Goal: Information Seeking & Learning: Find contact information

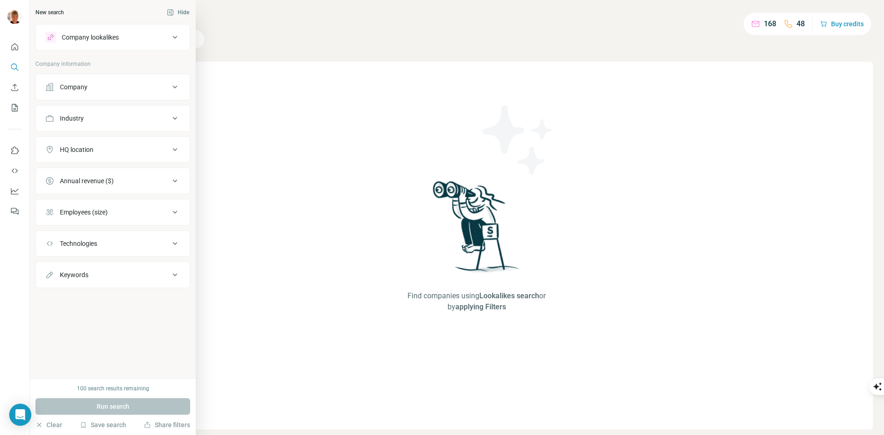
click at [175, 86] on icon at bounding box center [174, 86] width 11 height 11
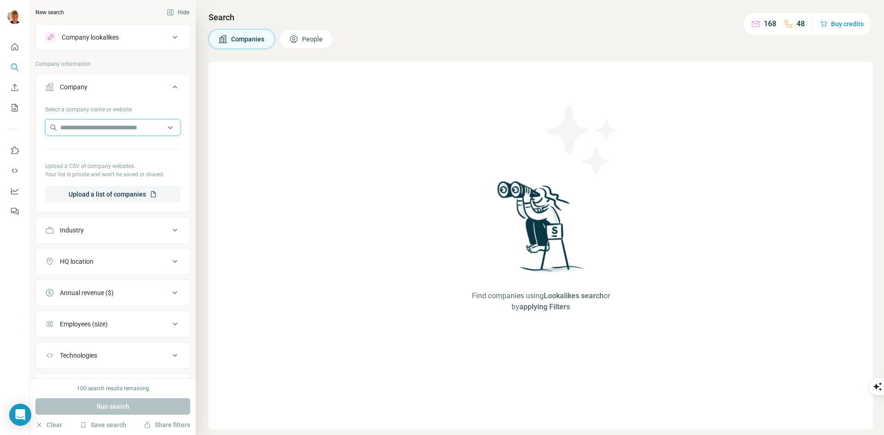
click at [139, 133] on input "text" at bounding box center [112, 127] width 135 height 17
paste input "**********"
drag, startPoint x: 144, startPoint y: 127, endPoint x: 0, endPoint y: 83, distance: 150.1
click at [0, 87] on div "**********" at bounding box center [442, 217] width 884 height 435
click at [150, 125] on input "**********" at bounding box center [112, 127] width 135 height 17
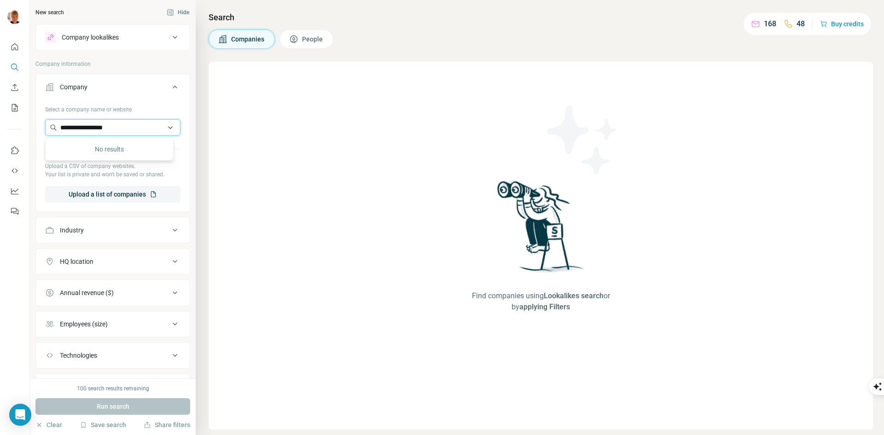
click at [150, 125] on input "**********" at bounding box center [112, 127] width 135 height 17
paste input "text"
type input "**********"
click at [94, 152] on p "RC Hotcoats" at bounding box center [92, 148] width 42 height 9
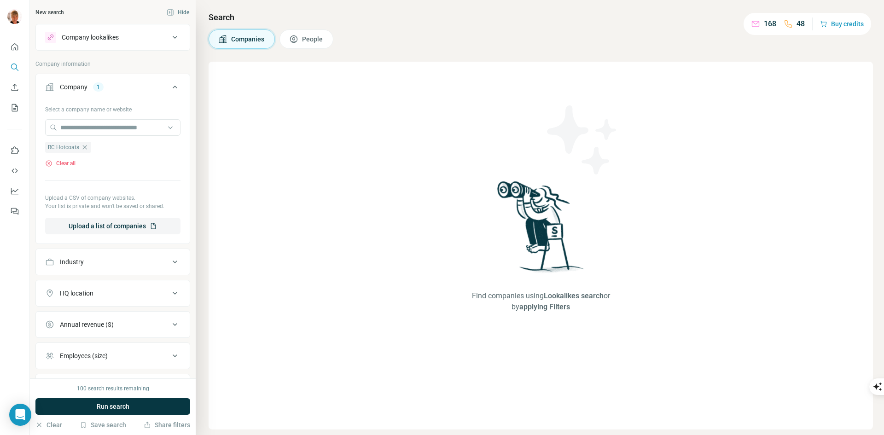
click at [313, 34] on button "People" at bounding box center [306, 38] width 54 height 19
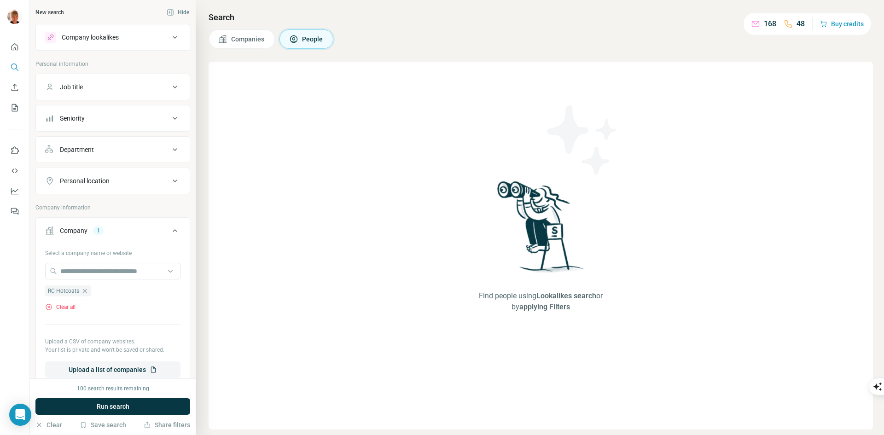
click at [248, 40] on span "Companies" at bounding box center [248, 39] width 34 height 9
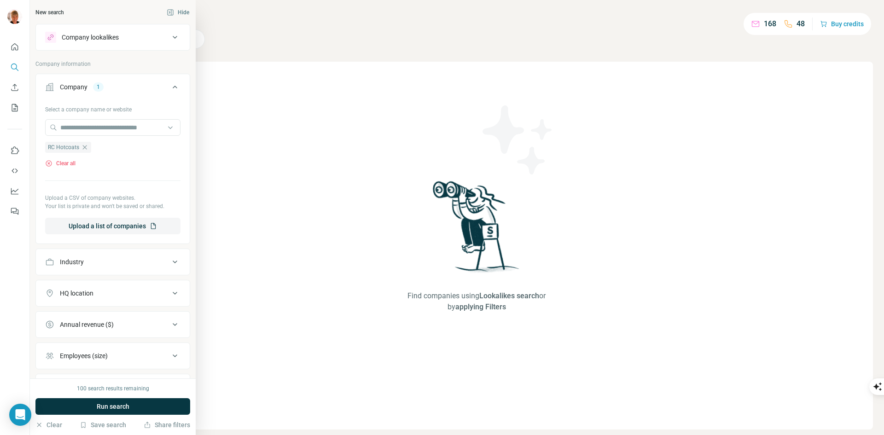
click at [62, 13] on div "New search" at bounding box center [49, 12] width 29 height 8
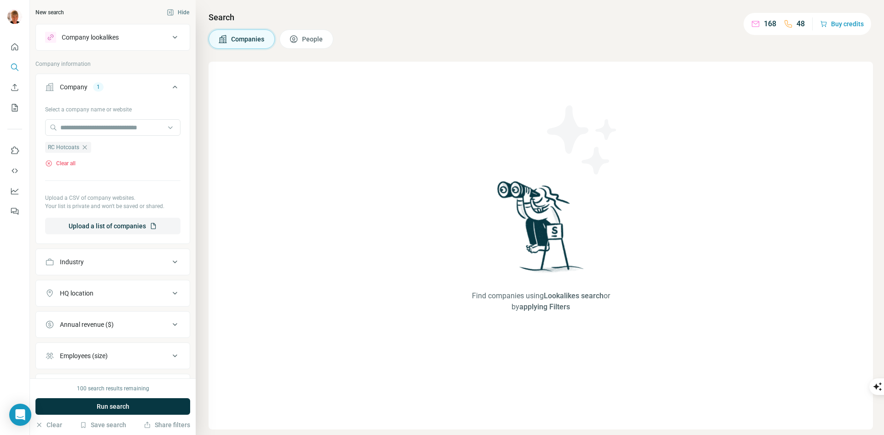
click at [245, 40] on span "Companies" at bounding box center [248, 39] width 34 height 9
click at [310, 36] on span "People" at bounding box center [313, 39] width 22 height 9
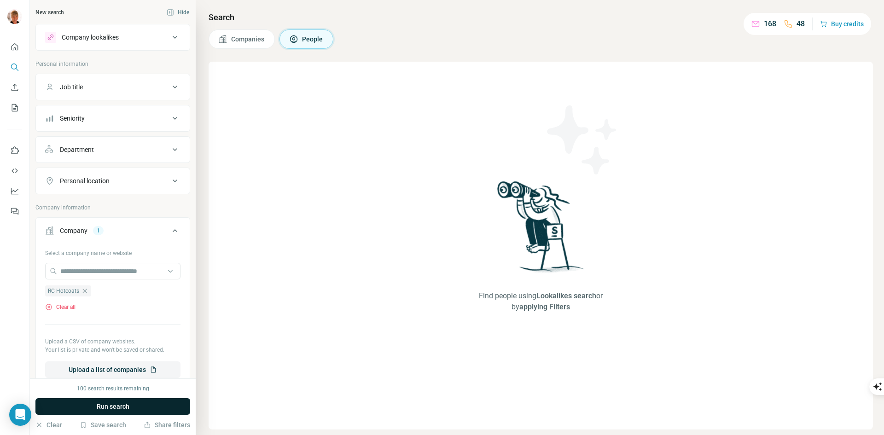
click at [112, 403] on span "Run search" at bounding box center [113, 406] width 33 height 9
click at [253, 28] on div "Search Companies People Find people using Lookalikes search or by applying Filt…" at bounding box center [540, 217] width 688 height 435
click at [135, 402] on div "Run search" at bounding box center [112, 406] width 155 height 17
click at [253, 47] on button "Companies" at bounding box center [241, 38] width 66 height 19
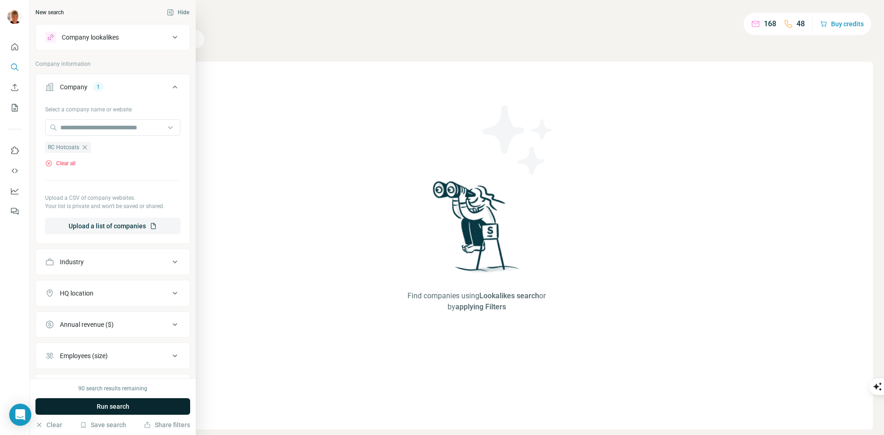
click at [79, 406] on button "Run search" at bounding box center [112, 406] width 155 height 17
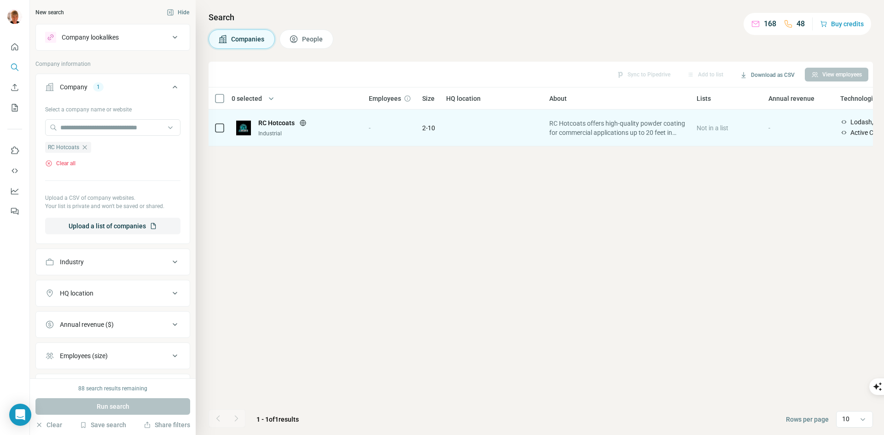
click at [268, 121] on span "RC Hotcoats" at bounding box center [276, 122] width 36 height 9
click at [236, 125] on td "RC Hotcoats Industrial" at bounding box center [297, 128] width 133 height 37
click at [601, 127] on span "RC Hotcoats offers high-quality powder coating for commercial applications up t…" at bounding box center [617, 128] width 136 height 18
click at [275, 122] on span "RC Hotcoats" at bounding box center [276, 122] width 36 height 9
click at [213, 124] on td at bounding box center [219, 128] width 22 height 37
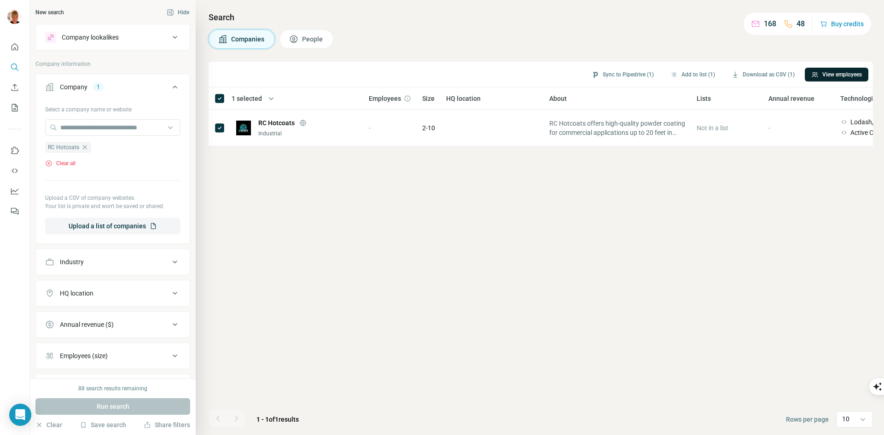
click at [827, 73] on button "View employees" at bounding box center [836, 75] width 64 height 14
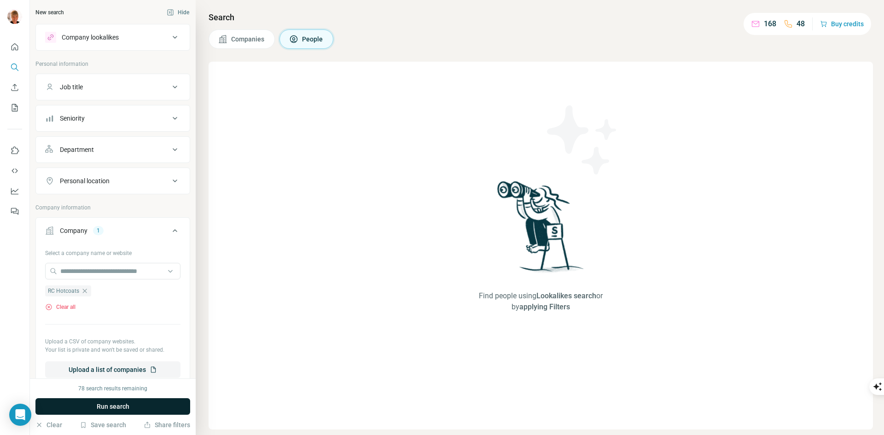
click at [100, 408] on span "Run search" at bounding box center [113, 406] width 33 height 9
click at [87, 293] on icon "button" at bounding box center [84, 290] width 7 height 7
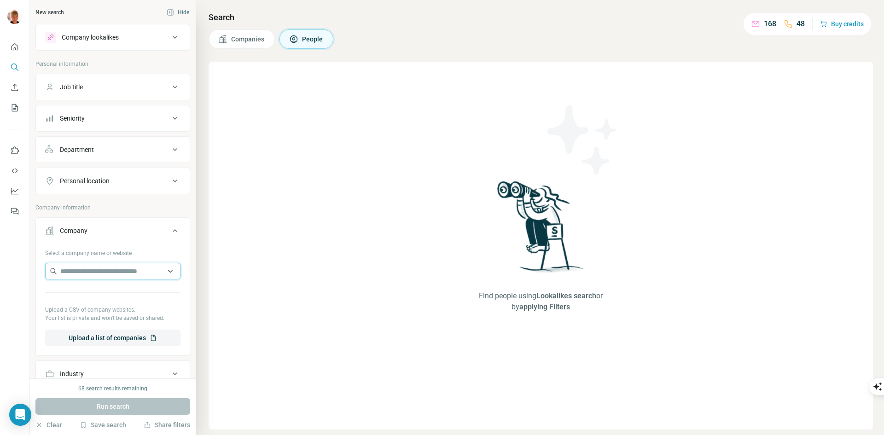
click at [98, 270] on input "text" at bounding box center [112, 271] width 135 height 17
paste input "**********"
type input "**********"
click at [96, 291] on p "Engage Armament" at bounding box center [98, 291] width 54 height 9
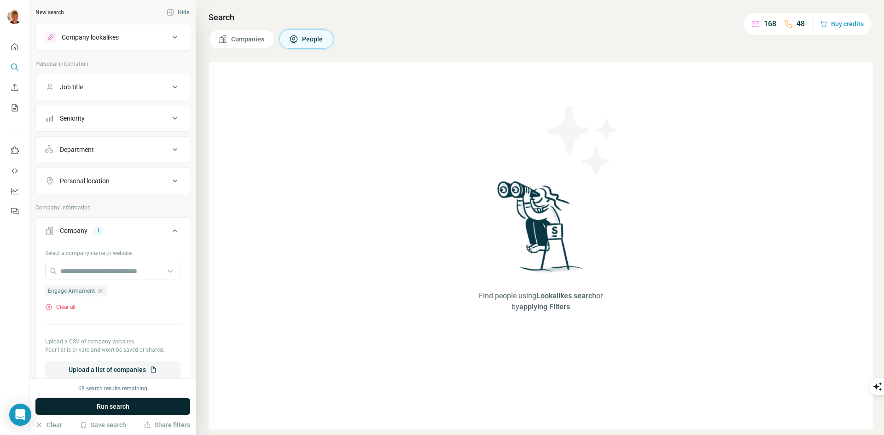
click at [121, 409] on span "Run search" at bounding box center [113, 406] width 33 height 9
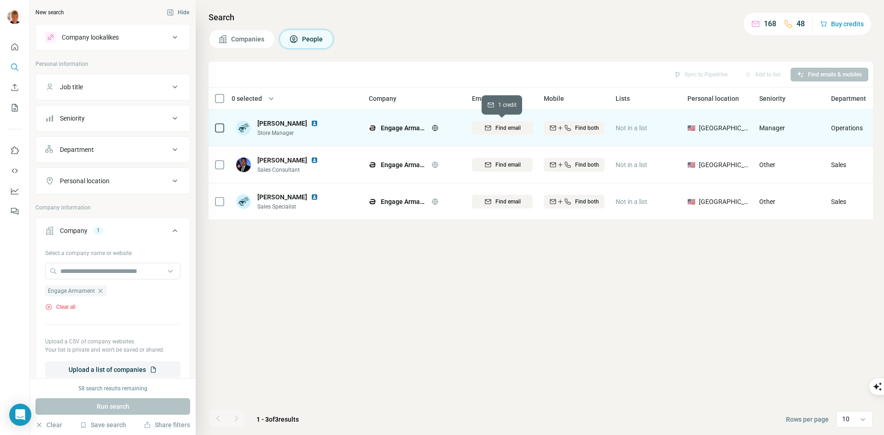
click at [502, 127] on span "Find email" at bounding box center [507, 128] width 25 height 8
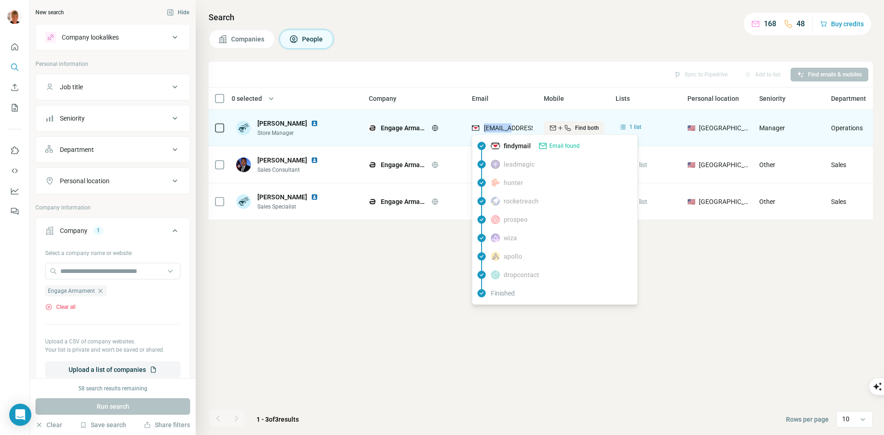
drag, startPoint x: 486, startPoint y: 128, endPoint x: 515, endPoint y: 122, distance: 30.2
click at [515, 127] on span "[EMAIL_ADDRESS][DOMAIN_NAME]" at bounding box center [535, 127] width 102 height 7
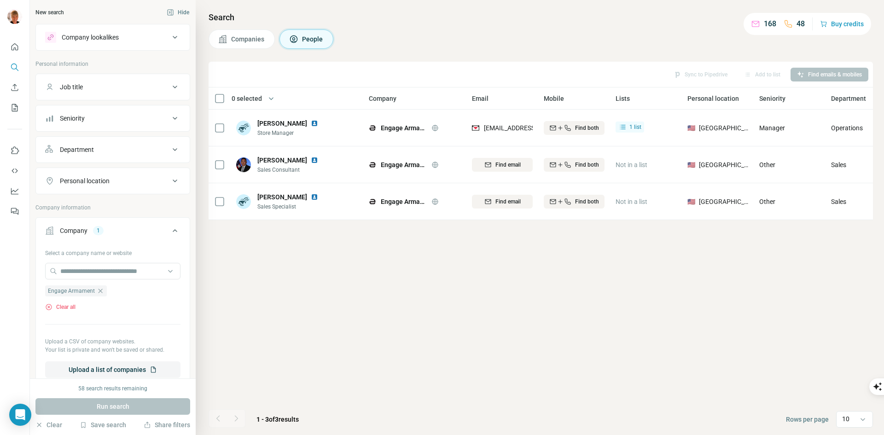
click at [596, 357] on div "Sync to Pipedrive Add to list Find emails & mobiles 0 selected People Company E…" at bounding box center [540, 248] width 664 height 373
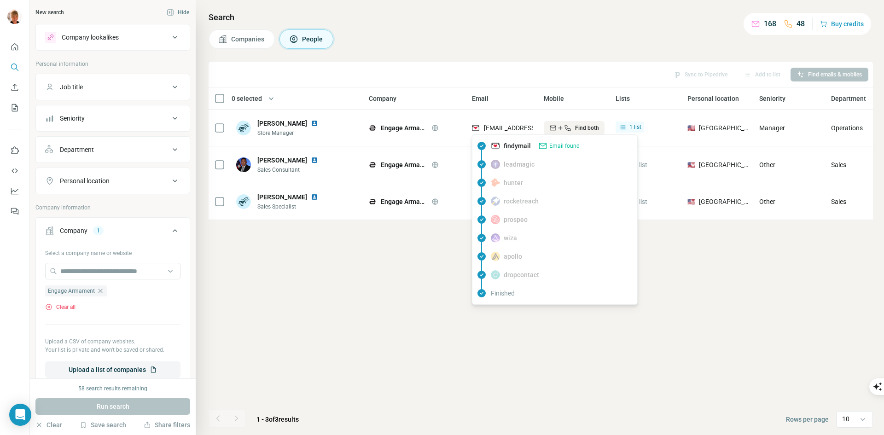
drag, startPoint x: 498, startPoint y: 129, endPoint x: 410, endPoint y: 295, distance: 187.8
click at [410, 295] on div "Sync to Pipedrive Add to list Find emails & mobiles 0 selected People Company E…" at bounding box center [540, 248] width 664 height 373
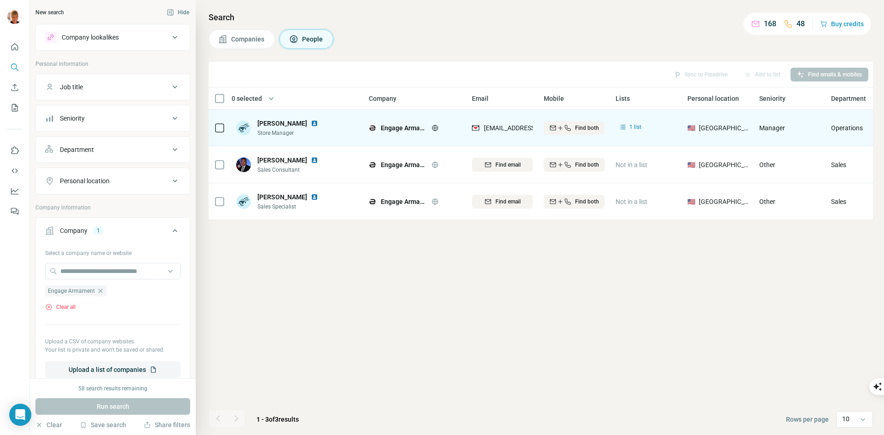
click at [279, 123] on span "[PERSON_NAME]" at bounding box center [282, 123] width 50 height 9
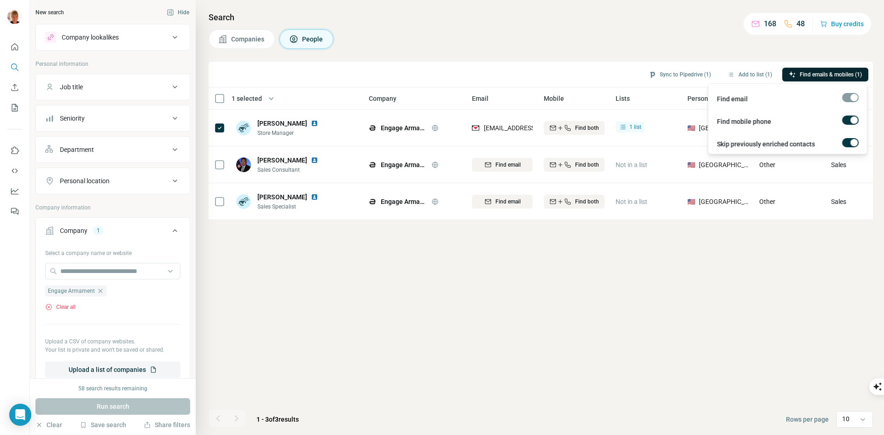
click at [833, 71] on span "Find emails & mobiles (1)" at bounding box center [830, 74] width 62 height 8
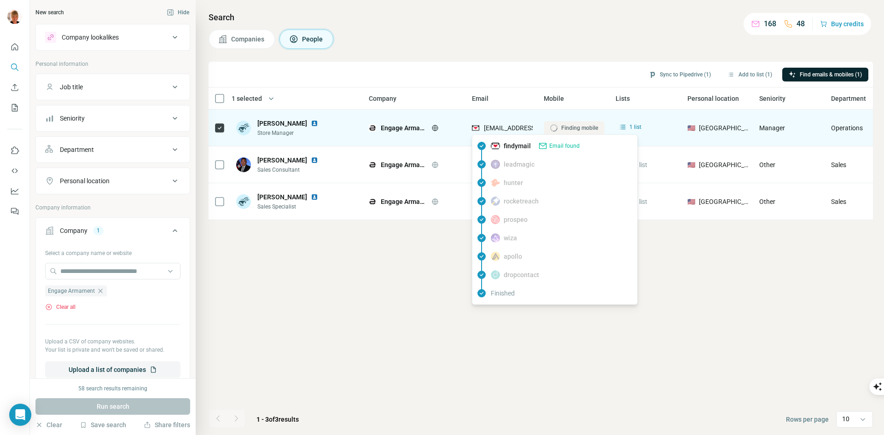
click at [475, 127] on img at bounding box center [475, 127] width 7 height 9
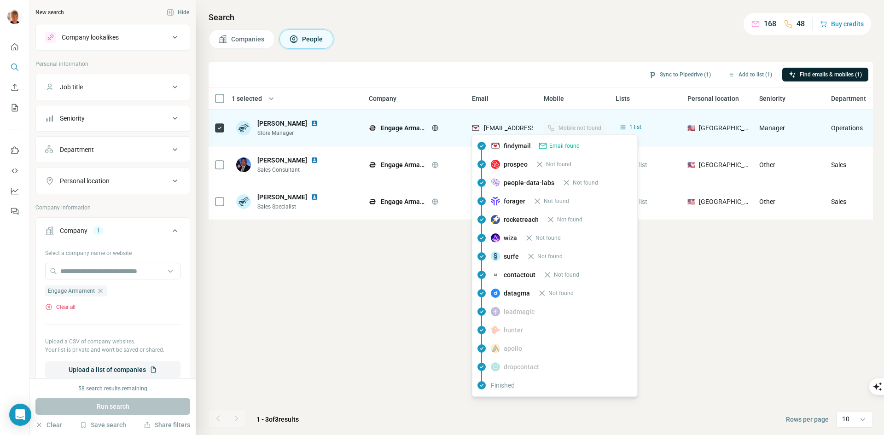
click at [395, 127] on span "Engage Armament" at bounding box center [404, 127] width 46 height 9
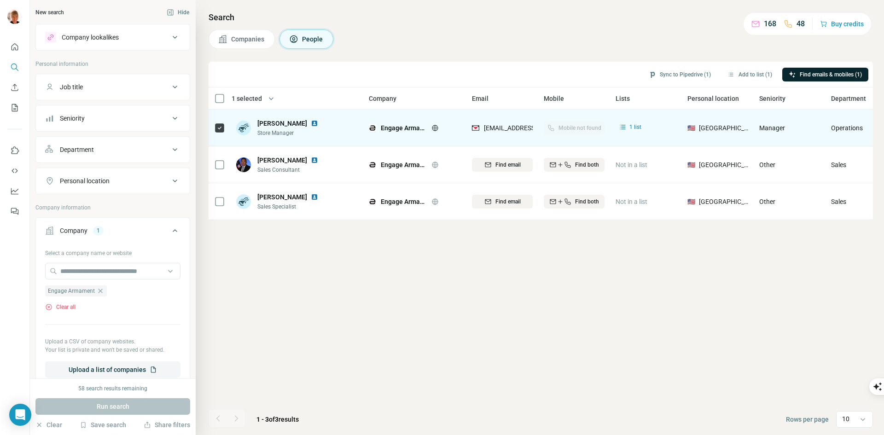
click at [287, 126] on span "[PERSON_NAME]" at bounding box center [282, 123] width 50 height 9
click at [264, 139] on div "[PERSON_NAME] Store Manager" at bounding box center [297, 127] width 122 height 25
click at [267, 133] on span "Store Manager" at bounding box center [293, 133] width 72 height 8
drag, startPoint x: 270, startPoint y: 121, endPoint x: 353, endPoint y: 121, distance: 83.8
click at [271, 121] on span "[PERSON_NAME]" at bounding box center [282, 123] width 50 height 9
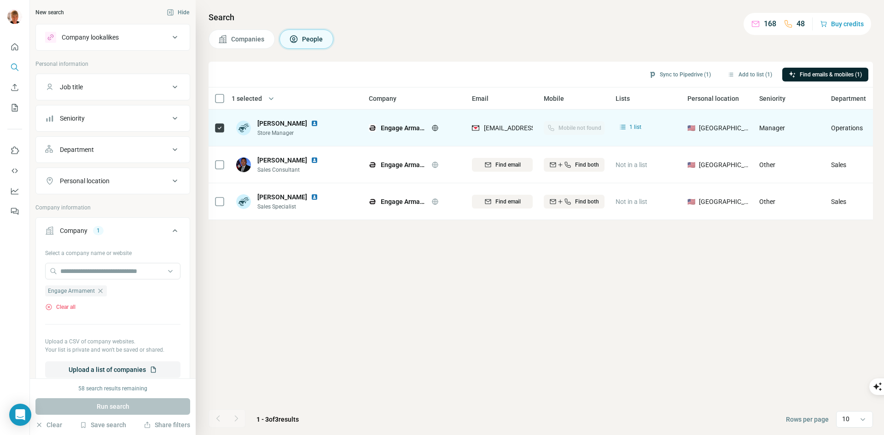
click at [512, 119] on div "[EMAIL_ADDRESS][DOMAIN_NAME]" at bounding box center [502, 127] width 61 height 25
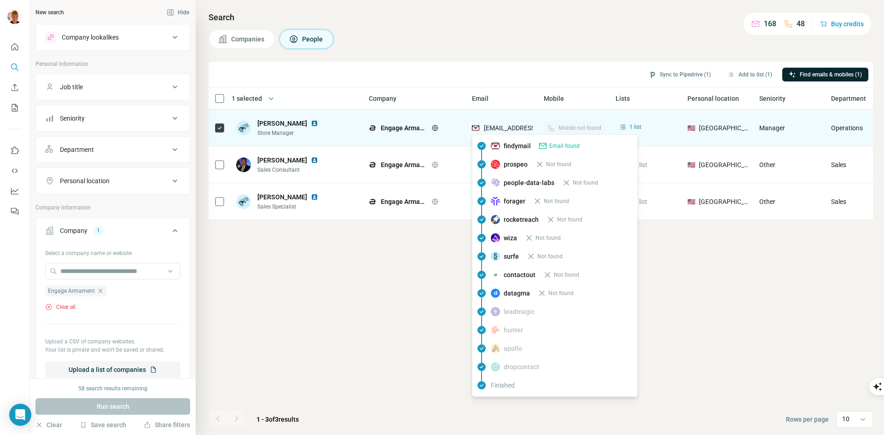
click at [508, 125] on span "[EMAIL_ADDRESS][DOMAIN_NAME]" at bounding box center [535, 127] width 102 height 7
click at [507, 126] on span "[EMAIL_ADDRESS][DOMAIN_NAME]" at bounding box center [535, 127] width 102 height 7
click at [492, 128] on span "[EMAIL_ADDRESS][DOMAIN_NAME]" at bounding box center [535, 127] width 102 height 7
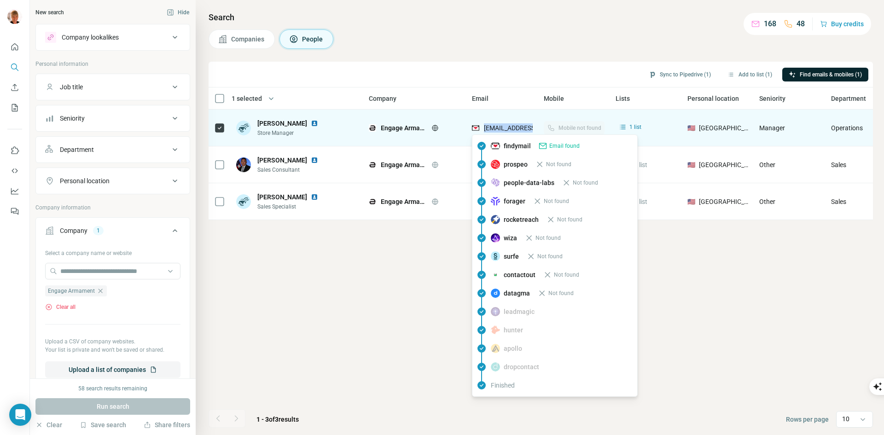
click at [492, 128] on span "[EMAIL_ADDRESS][DOMAIN_NAME]" at bounding box center [535, 127] width 102 height 7
copy tr "[EMAIL_ADDRESS][DOMAIN_NAME]"
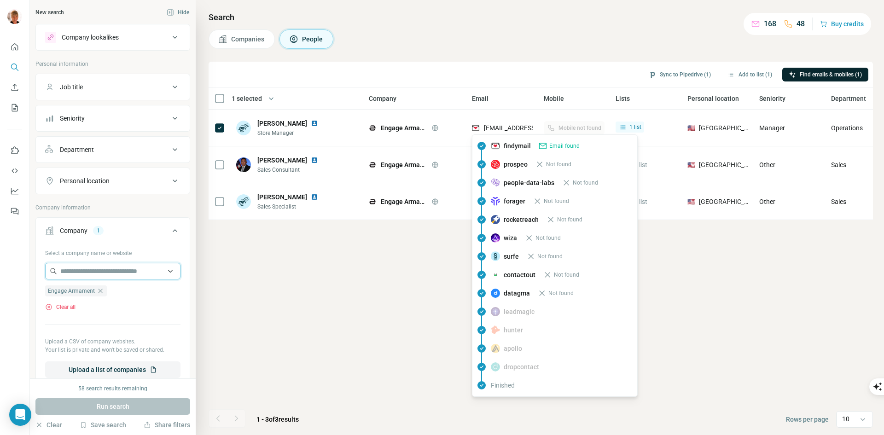
click at [119, 268] on input "text" at bounding box center [112, 271] width 135 height 17
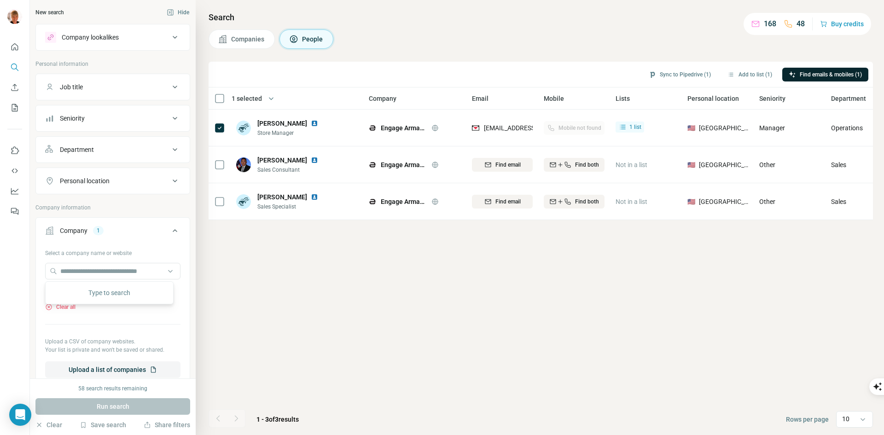
click at [84, 306] on div "Clear all" at bounding box center [112, 307] width 135 height 8
click at [69, 307] on button "Clear all" at bounding box center [60, 307] width 30 height 8
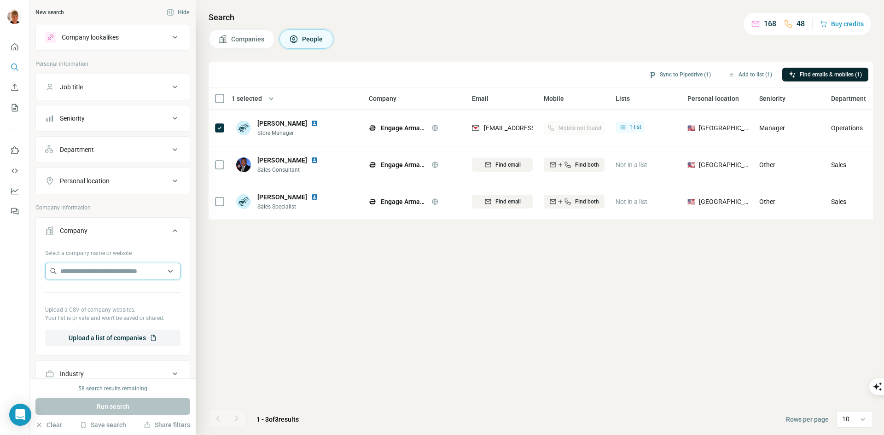
click at [118, 269] on input "text" at bounding box center [112, 271] width 135 height 17
click at [153, 272] on input "**********" at bounding box center [112, 271] width 135 height 17
drag, startPoint x: 150, startPoint y: 271, endPoint x: 0, endPoint y: 268, distance: 150.1
click at [0, 268] on div "**********" at bounding box center [442, 217] width 884 height 435
paste input "text"
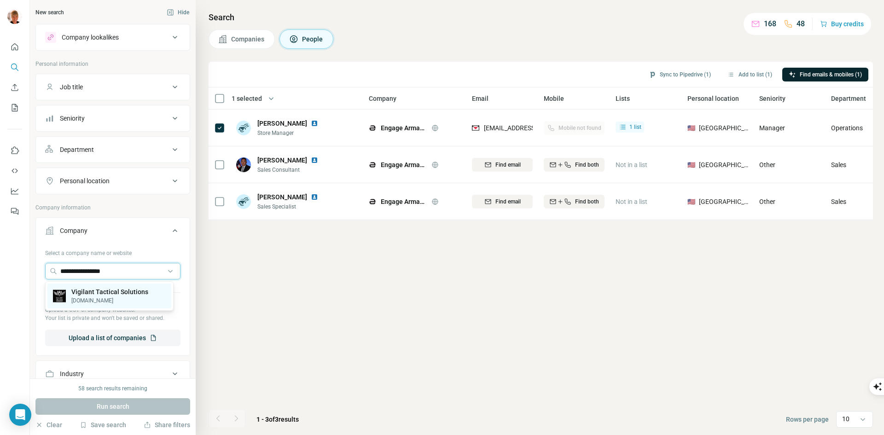
type input "**********"
click at [88, 289] on p "Vigilant Tactical Solutions" at bounding box center [109, 291] width 77 height 9
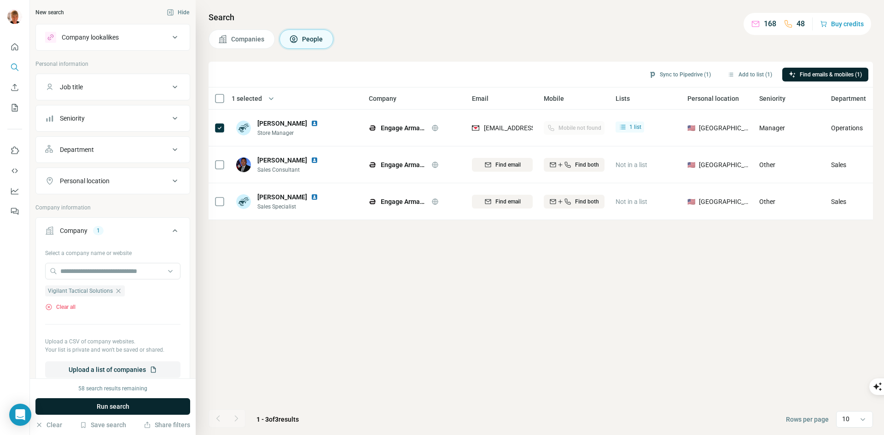
click at [129, 405] on span "Run search" at bounding box center [113, 406] width 33 height 9
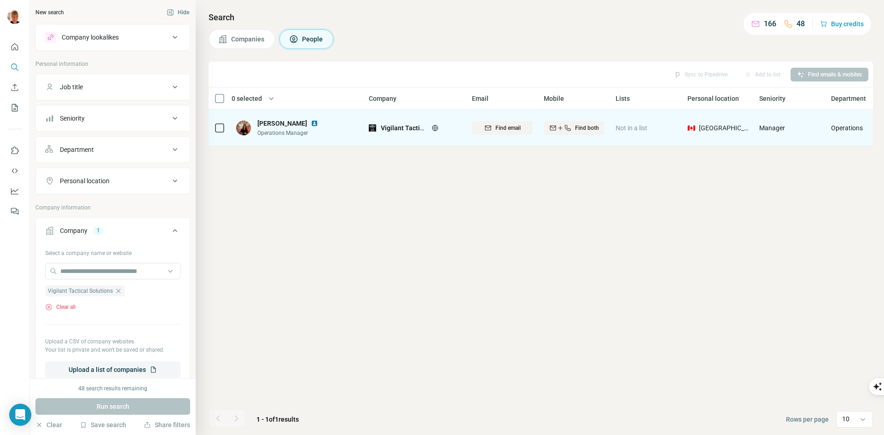
click at [491, 127] on div "Find email" at bounding box center [502, 128] width 61 height 8
click at [127, 270] on input "text" at bounding box center [112, 271] width 135 height 17
click at [81, 307] on div "Clear all" at bounding box center [112, 307] width 135 height 8
click at [69, 305] on button "Clear all" at bounding box center [60, 307] width 30 height 8
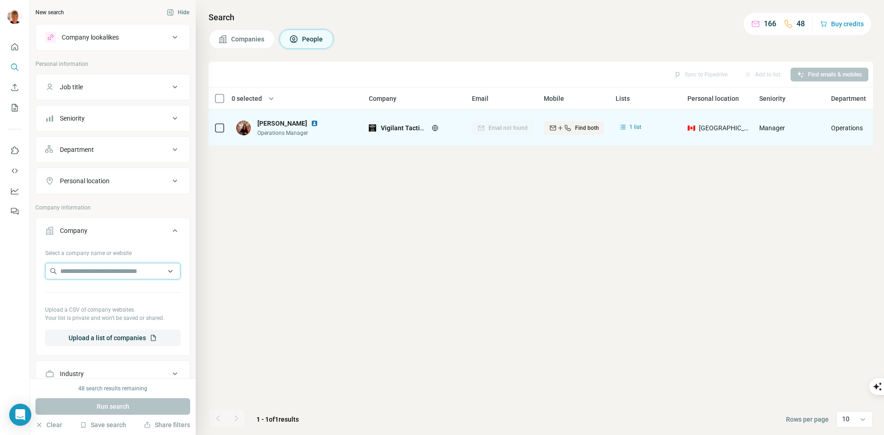
click at [110, 272] on input "text" at bounding box center [112, 271] width 135 height 17
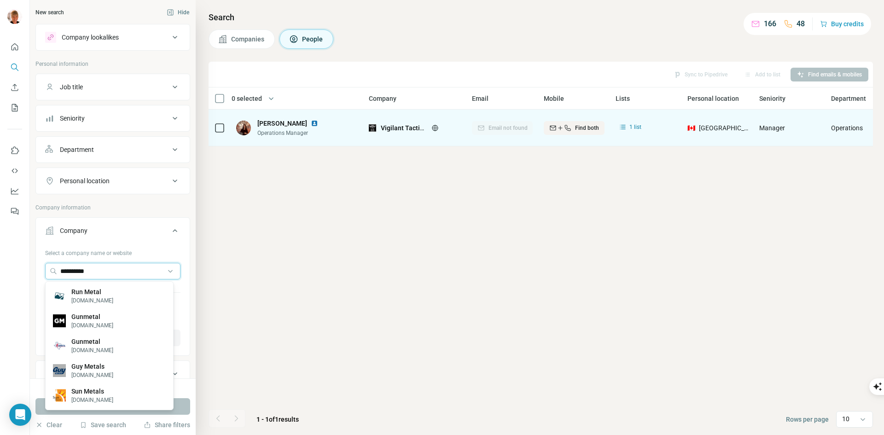
type input "*********"
click at [121, 323] on div "Gunmetal [DOMAIN_NAME]" at bounding box center [109, 320] width 124 height 25
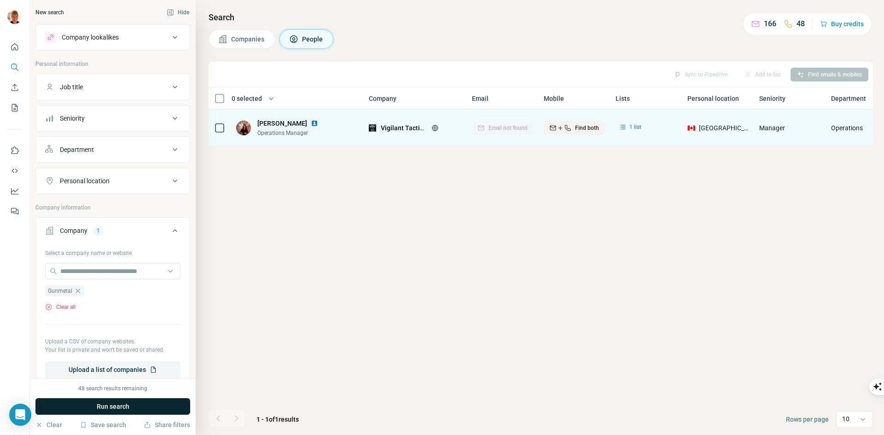
click at [135, 404] on button "Run search" at bounding box center [112, 406] width 155 height 17
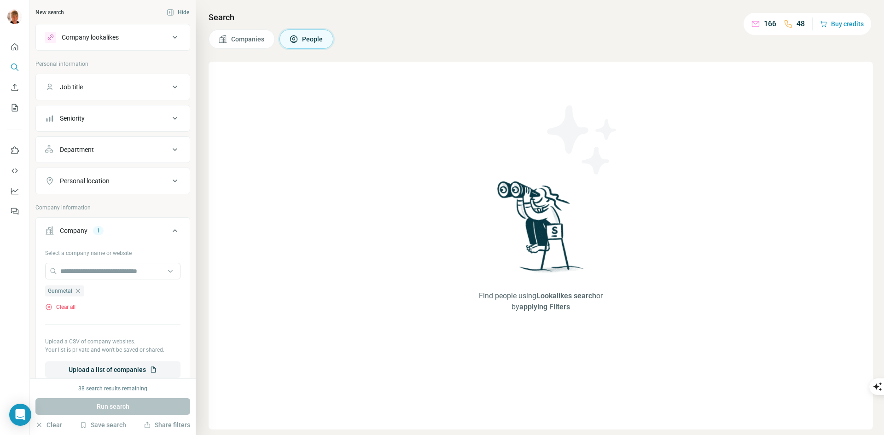
click at [244, 38] on span "Companies" at bounding box center [248, 39] width 34 height 9
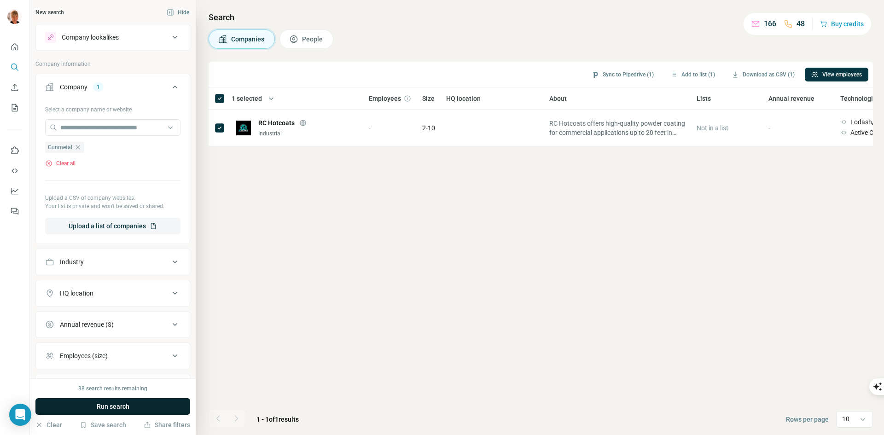
click at [137, 408] on button "Run search" at bounding box center [112, 406] width 155 height 17
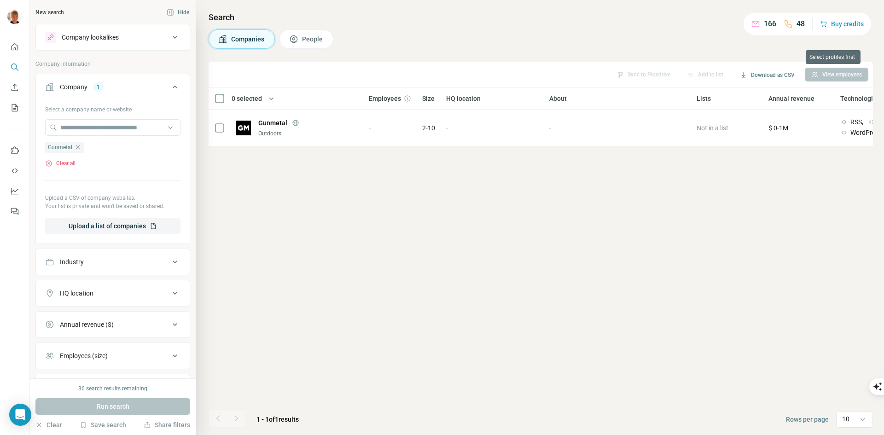
click at [831, 75] on div "View employees" at bounding box center [836, 75] width 64 height 14
click at [816, 75] on button "View employees" at bounding box center [836, 75] width 64 height 14
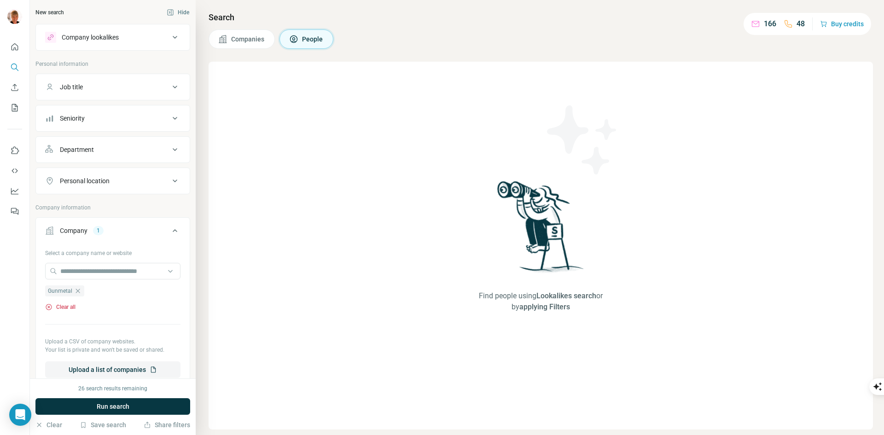
click at [66, 306] on button "Clear all" at bounding box center [60, 307] width 30 height 8
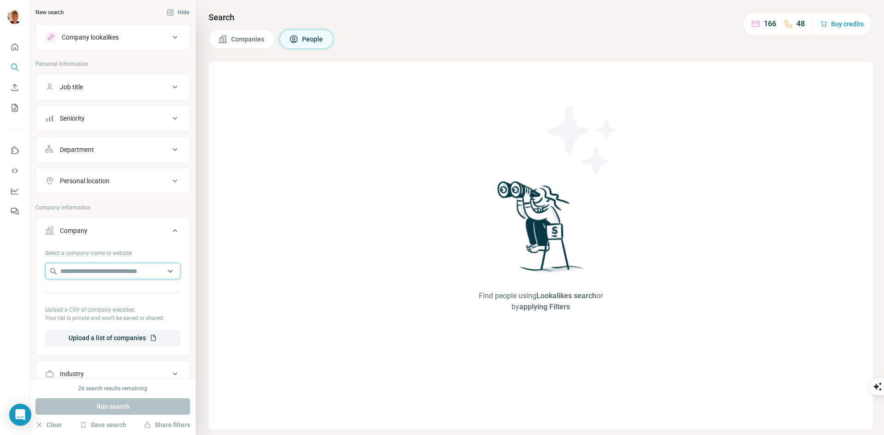
click at [95, 274] on input "text" at bounding box center [112, 271] width 135 height 17
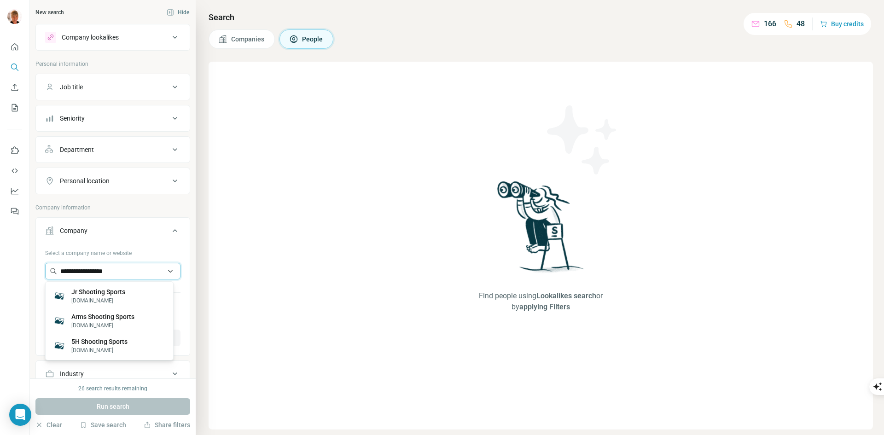
click at [137, 267] on input "**********" at bounding box center [112, 271] width 135 height 17
drag, startPoint x: 43, startPoint y: 271, endPoint x: 0, endPoint y: 261, distance: 44.2
click at [0, 261] on div "**********" at bounding box center [442, 217] width 884 height 435
paste input "text"
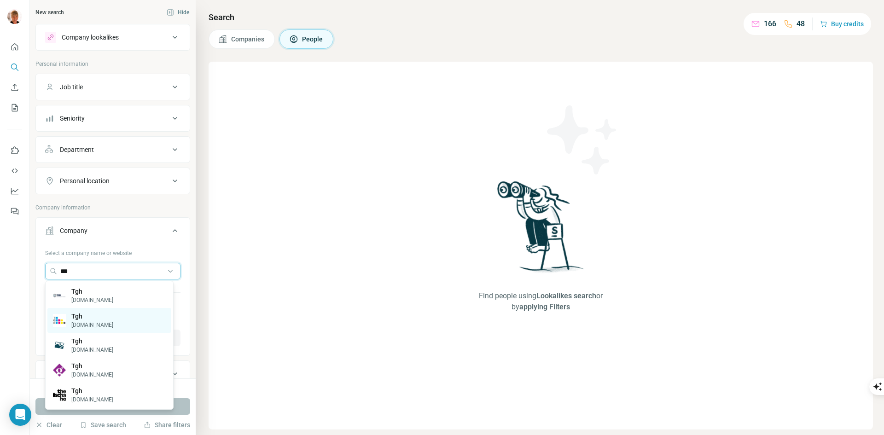
scroll to position [46, 0]
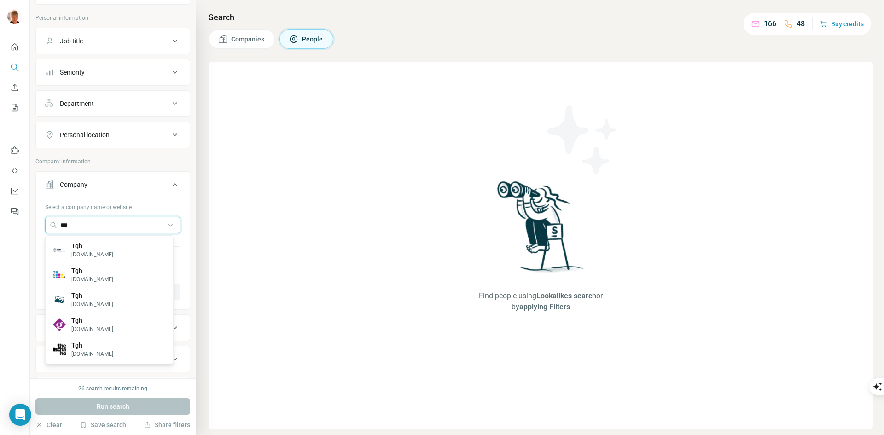
drag, startPoint x: 92, startPoint y: 224, endPoint x: 31, endPoint y: 214, distance: 61.4
click at [33, 216] on div "New search Hide Company lookalikes Personal information Job title Seniority Dep…" at bounding box center [113, 189] width 166 height 378
paste input "*********"
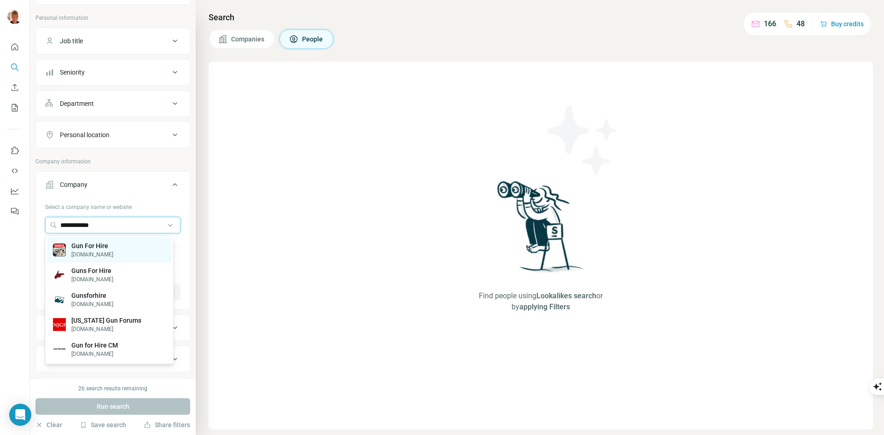
type input "**********"
click at [110, 252] on p "[DOMAIN_NAME]" at bounding box center [92, 254] width 42 height 8
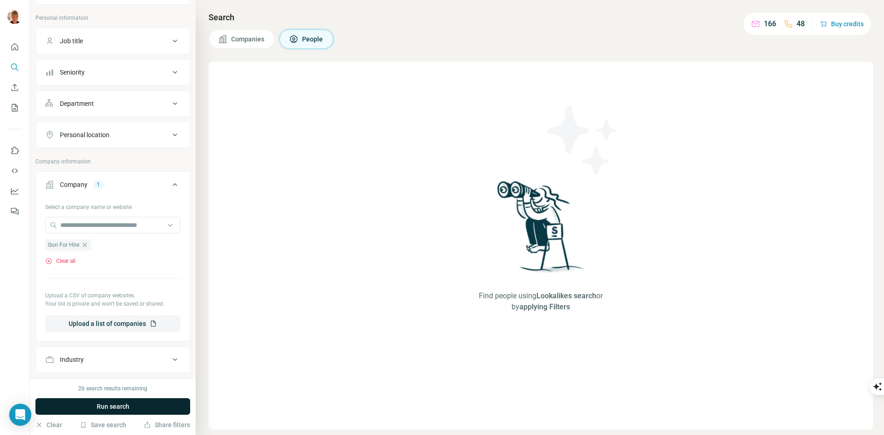
click at [129, 403] on span "Run search" at bounding box center [113, 406] width 33 height 9
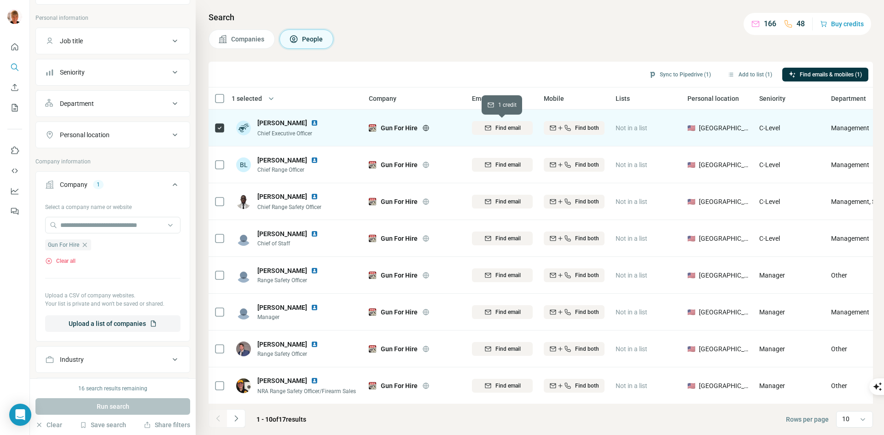
click at [502, 126] on span "Find email" at bounding box center [507, 128] width 25 height 8
